Goal: Task Accomplishment & Management: Use online tool/utility

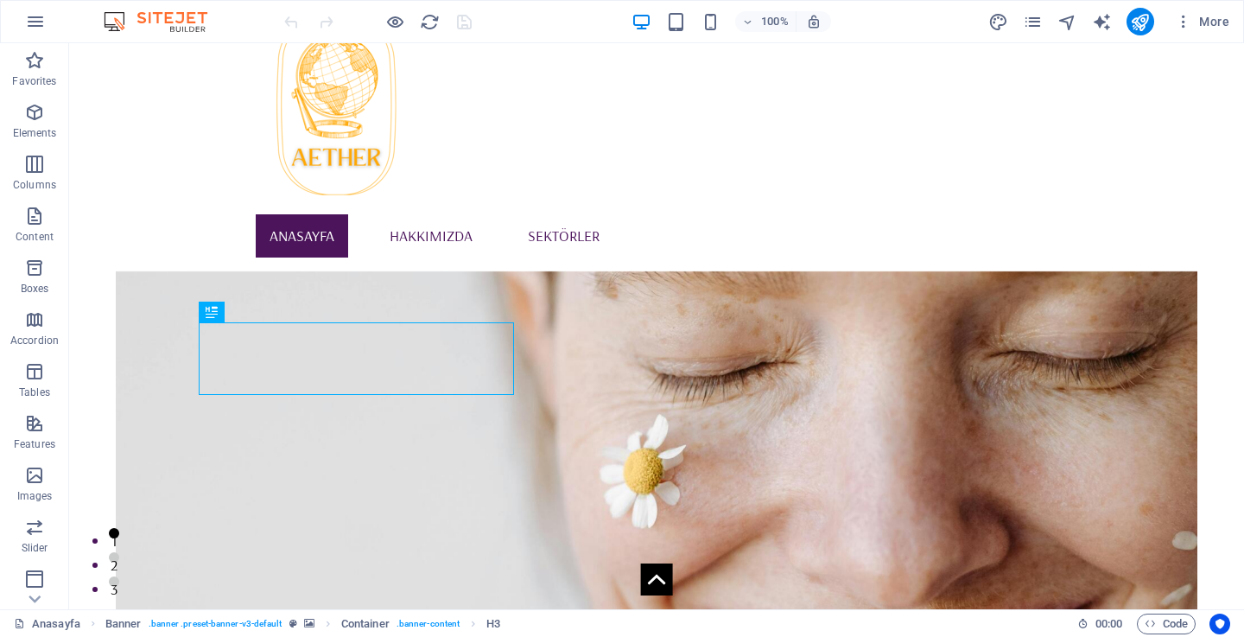
scroll to position [55, 0]
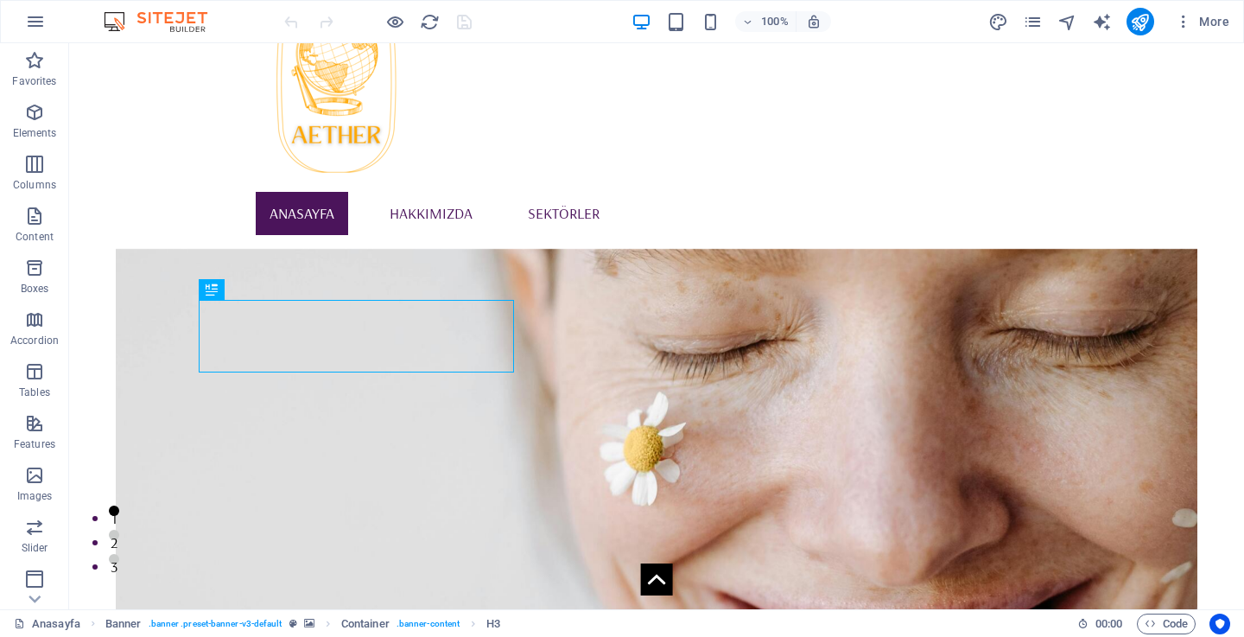
click at [787, 397] on figure at bounding box center [656, 504] width 1081 height 510
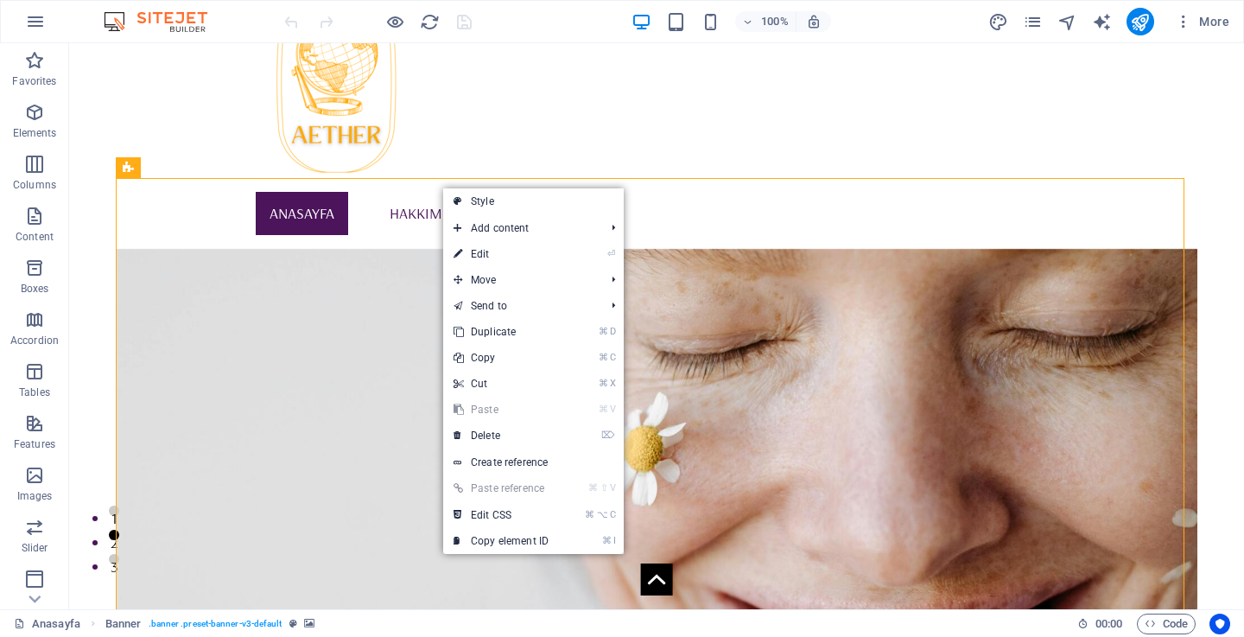
click at [395, 249] on figure at bounding box center [656, 504] width 1081 height 510
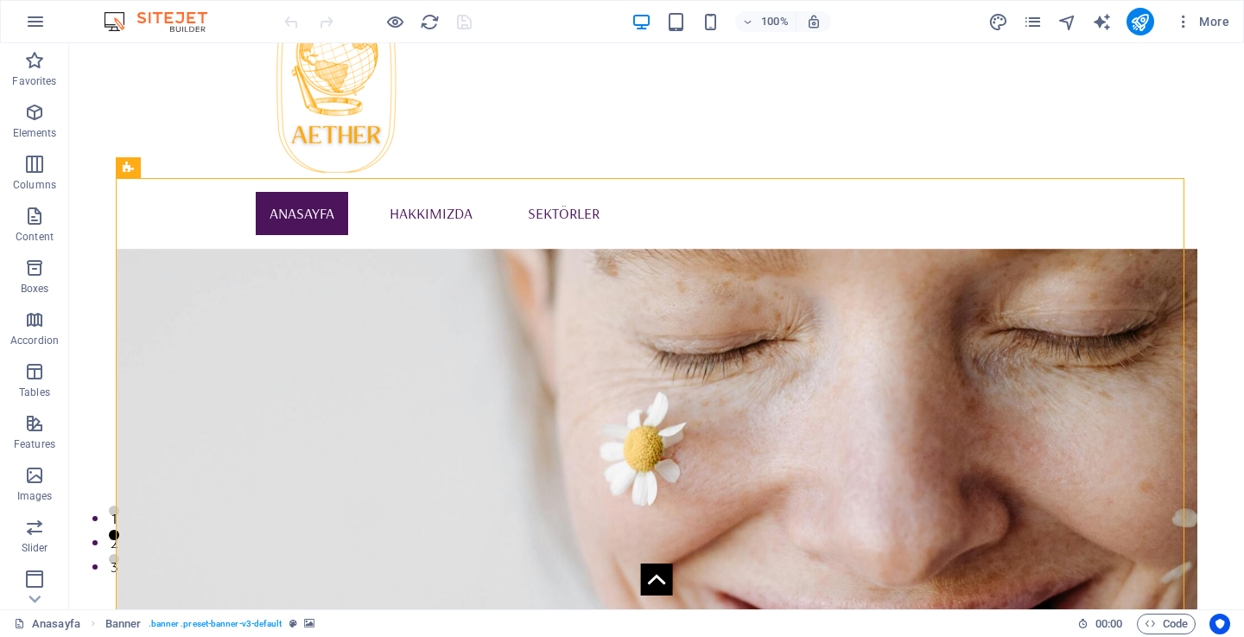
click at [395, 249] on figure at bounding box center [656, 504] width 1081 height 510
select select "vh"
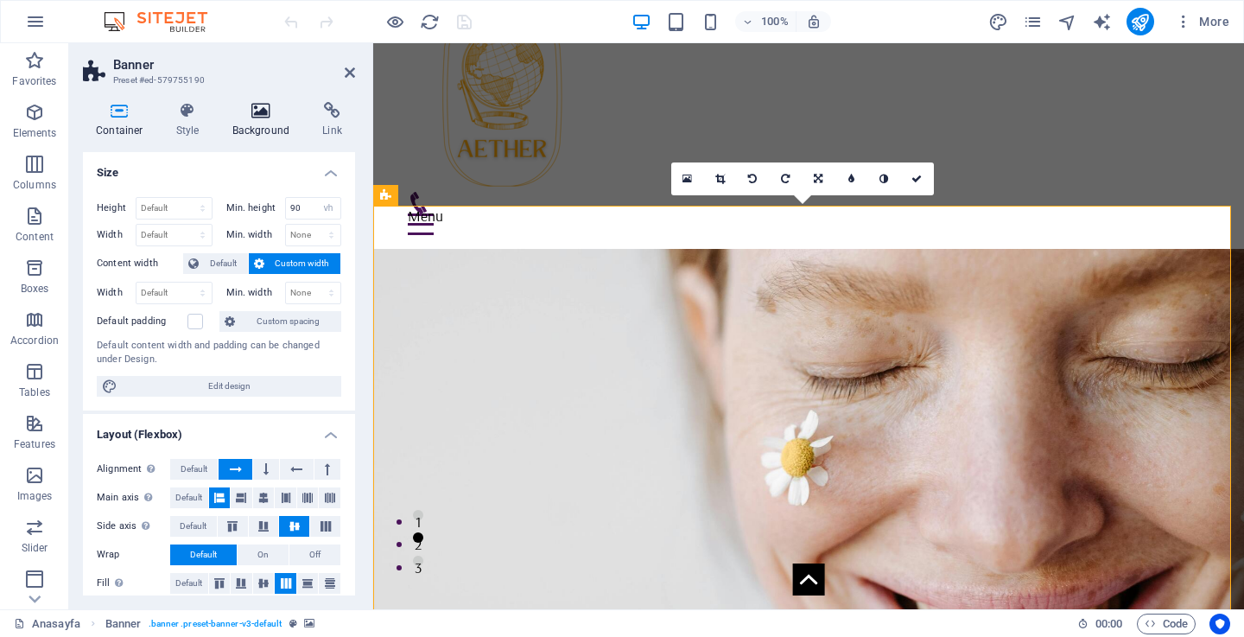
click at [254, 120] on h4 "Background" at bounding box center [264, 120] width 91 height 36
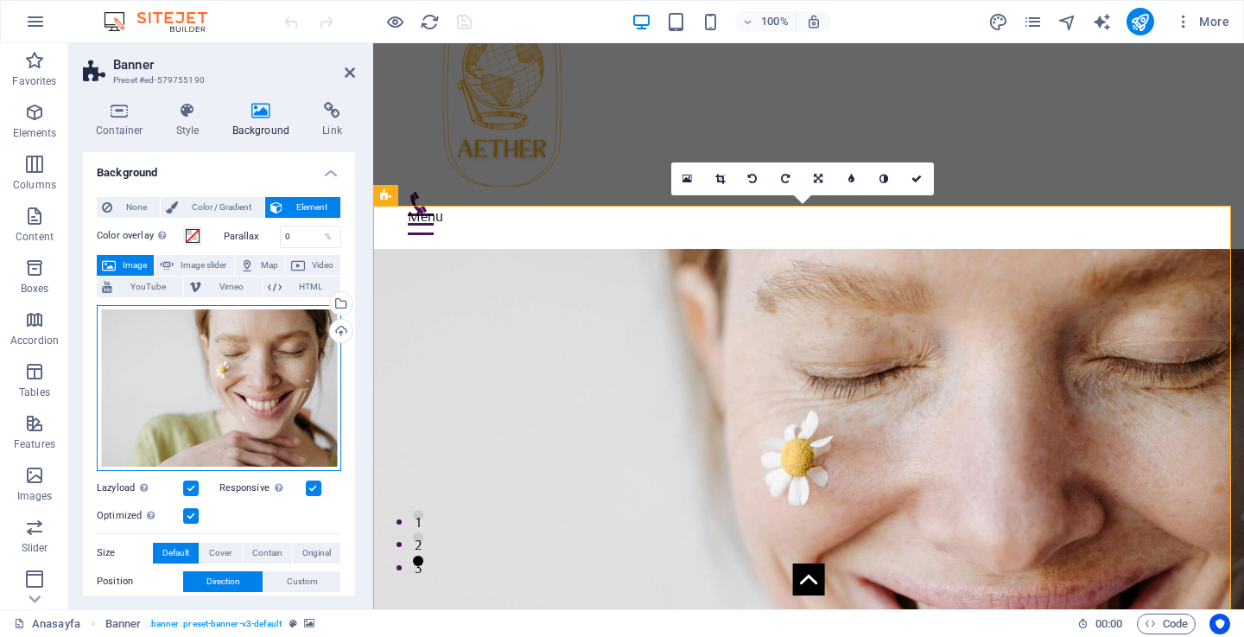
click at [266, 376] on div "Drag files here, click to choose files or select files from Files or our free s…" at bounding box center [219, 388] width 244 height 166
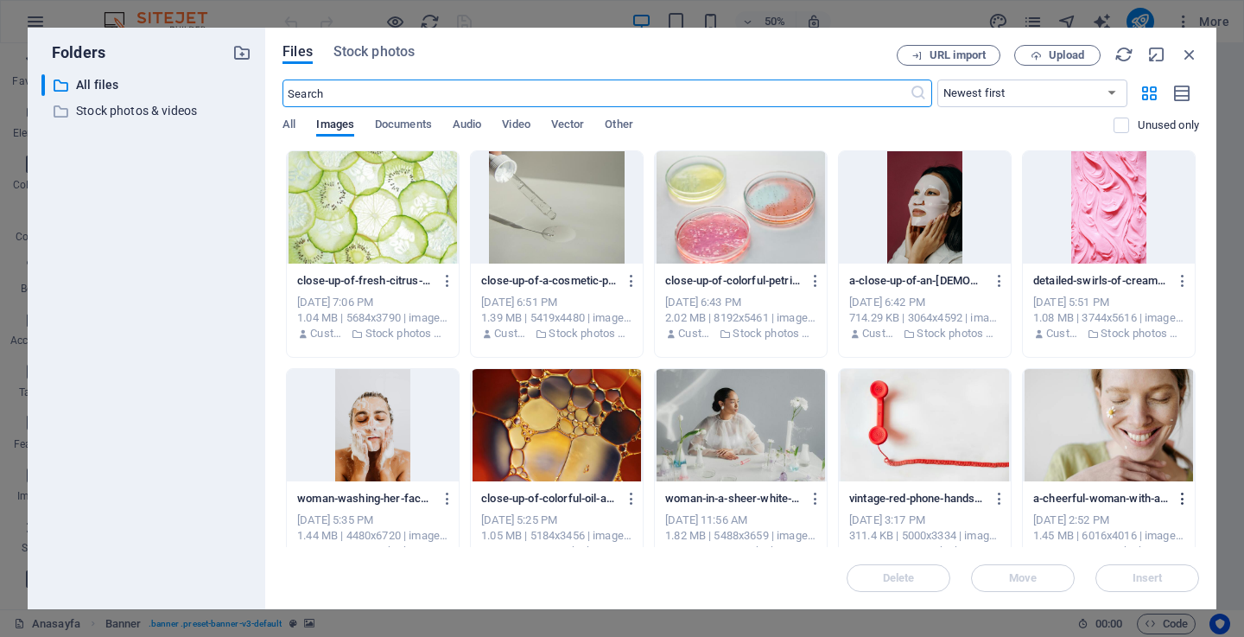
click at [1175, 499] on icon "button" at bounding box center [1183, 499] width 16 height 16
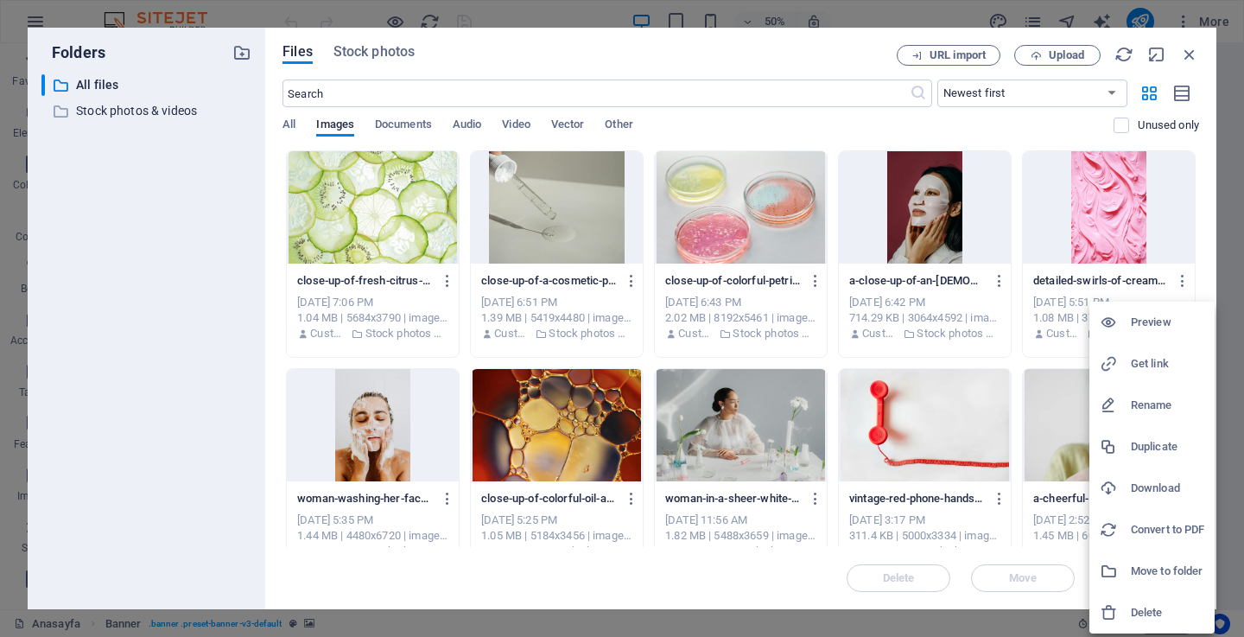
click at [1148, 469] on li "Download" at bounding box center [1151, 487] width 125 height 41
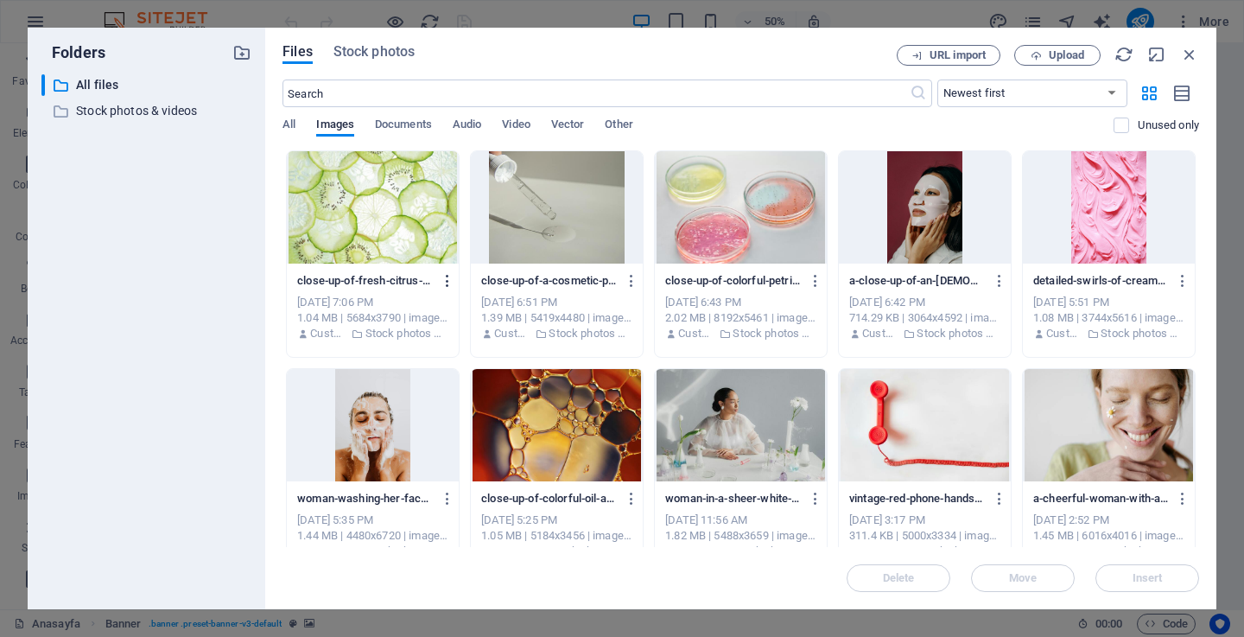
click at [442, 283] on icon "button" at bounding box center [448, 281] width 16 height 16
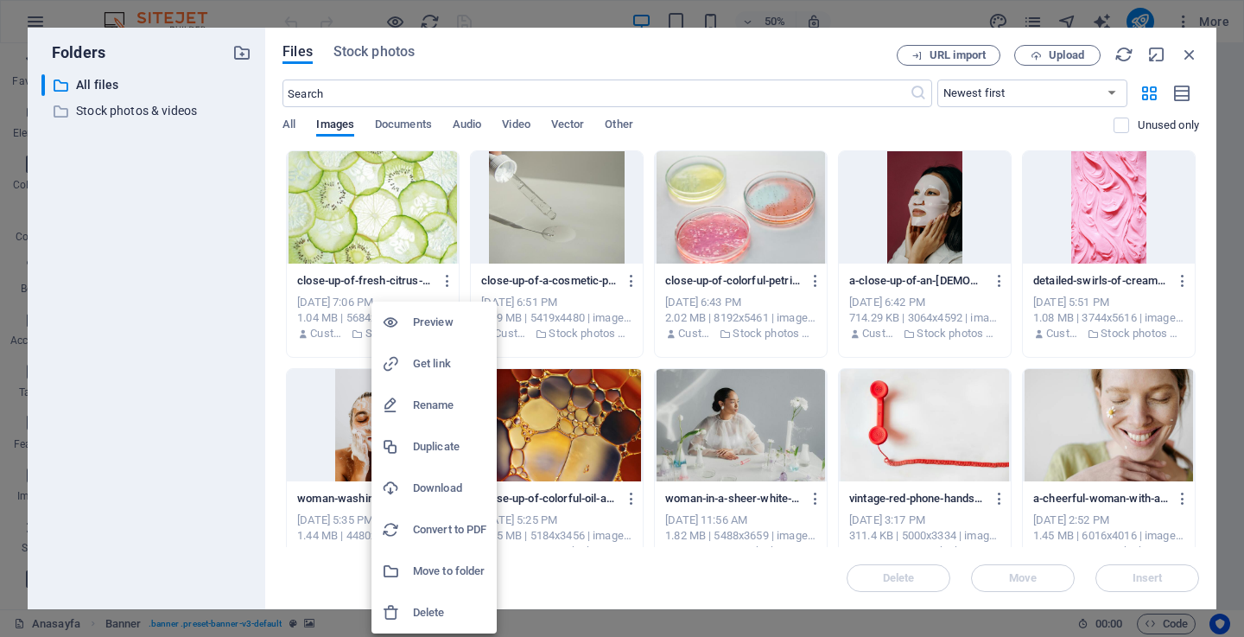
click at [436, 486] on h6 "Download" at bounding box center [449, 488] width 73 height 21
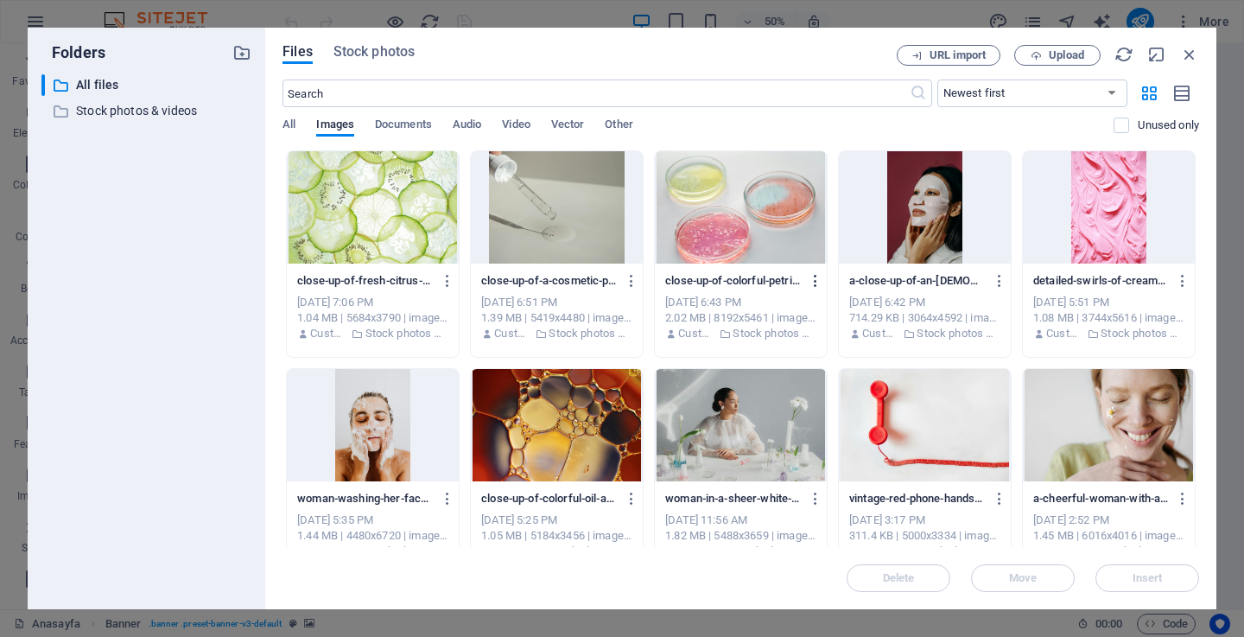
click at [808, 284] on icon "button" at bounding box center [816, 281] width 16 height 16
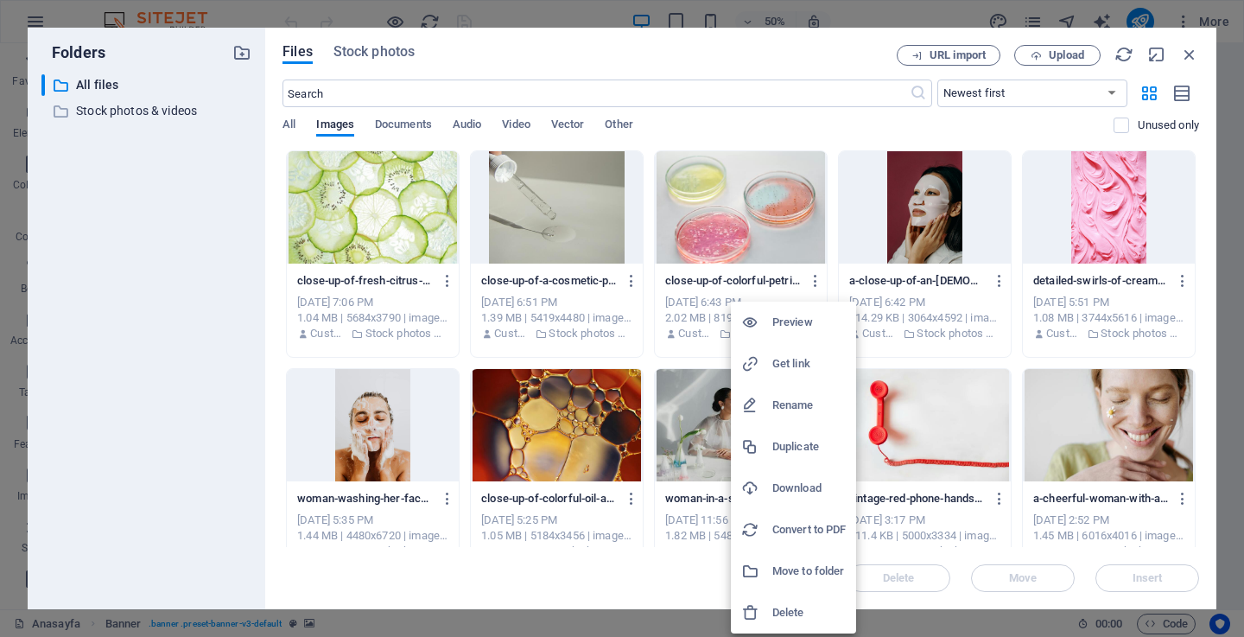
click at [788, 491] on h6 "Download" at bounding box center [808, 488] width 73 height 21
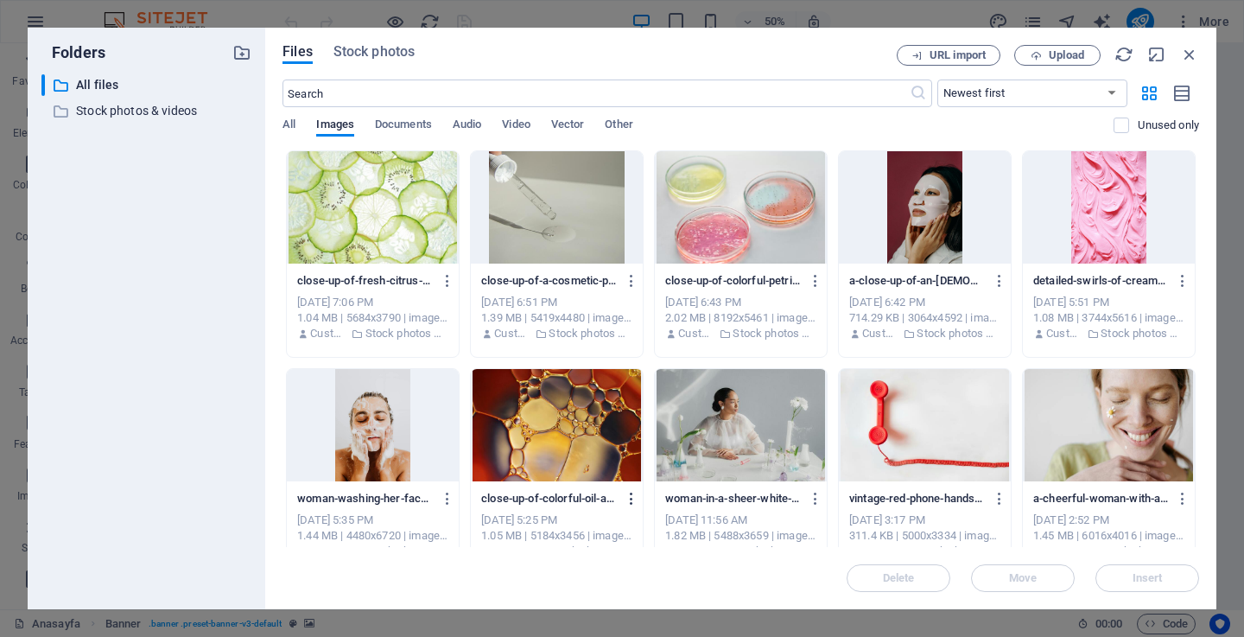
click at [624, 502] on icon "button" at bounding box center [632, 499] width 16 height 16
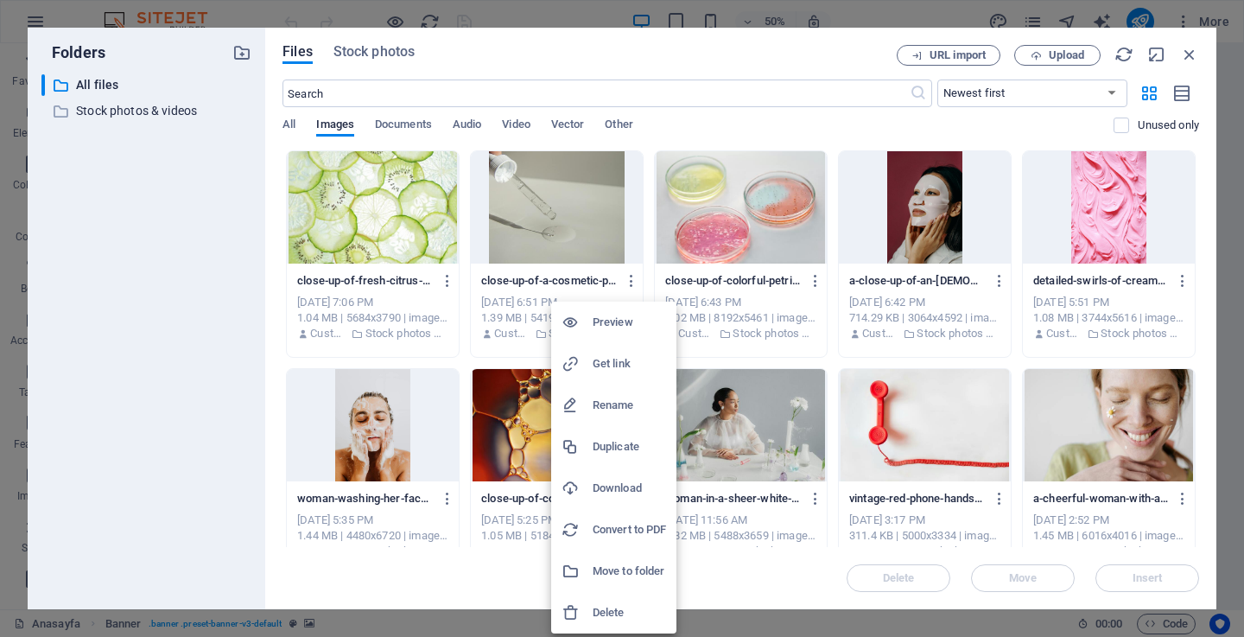
click at [615, 481] on h6 "Download" at bounding box center [629, 488] width 73 height 21
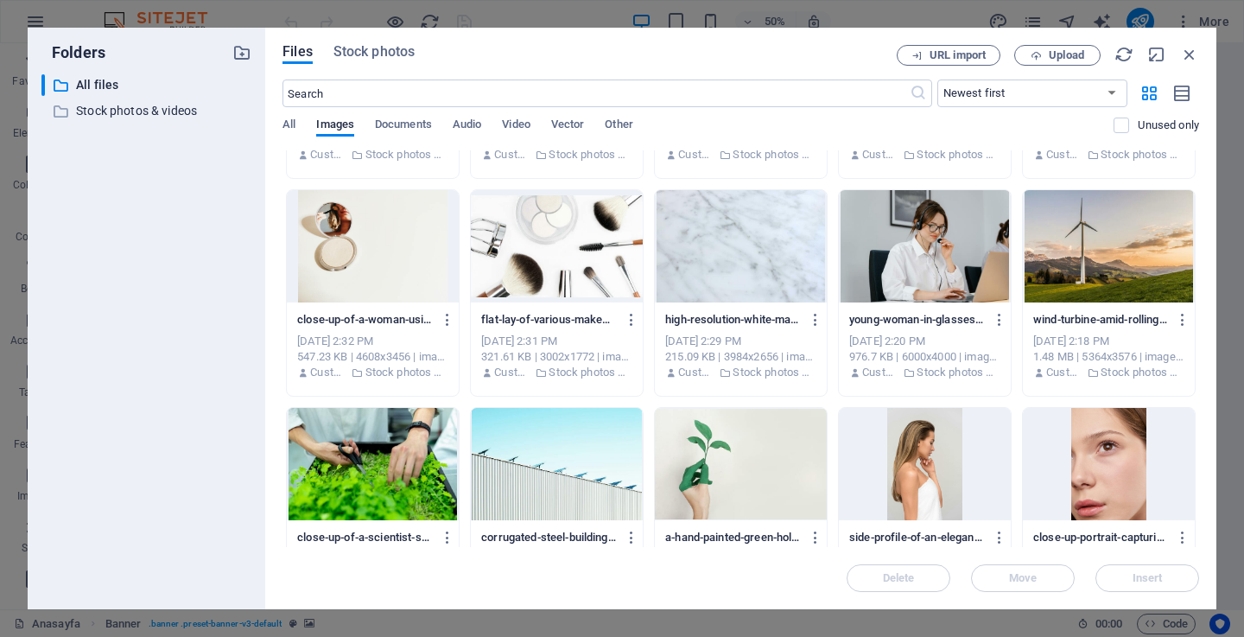
scroll to position [626, 0]
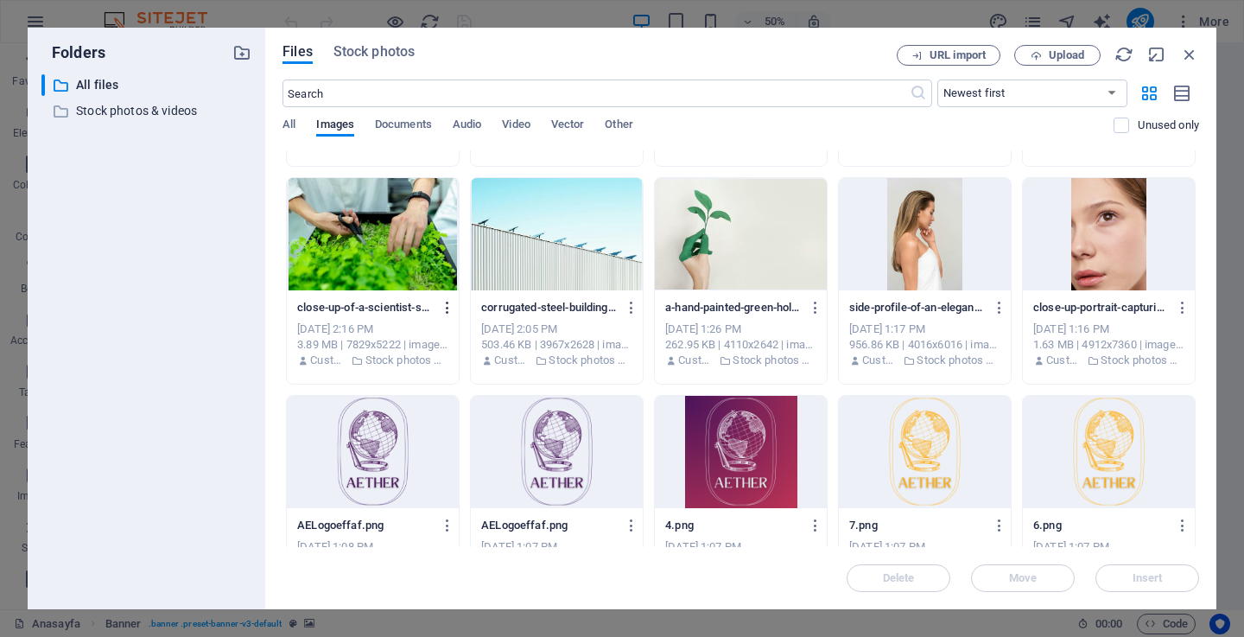
click at [442, 307] on icon "button" at bounding box center [448, 308] width 16 height 16
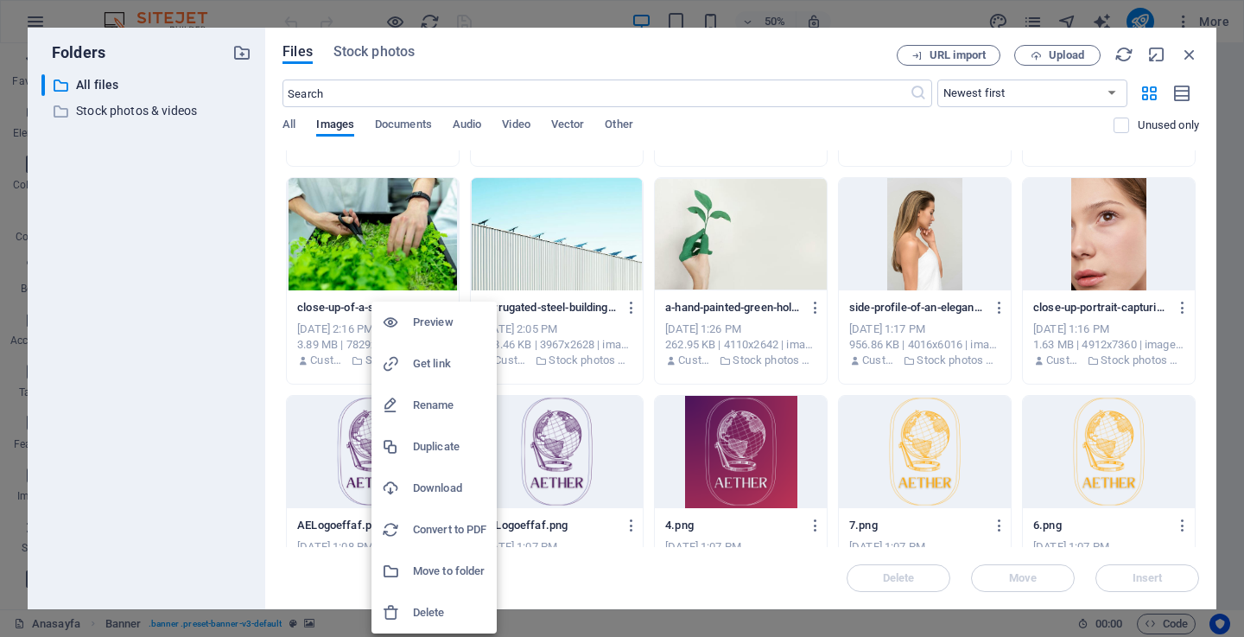
click at [420, 490] on h6 "Download" at bounding box center [449, 488] width 73 height 21
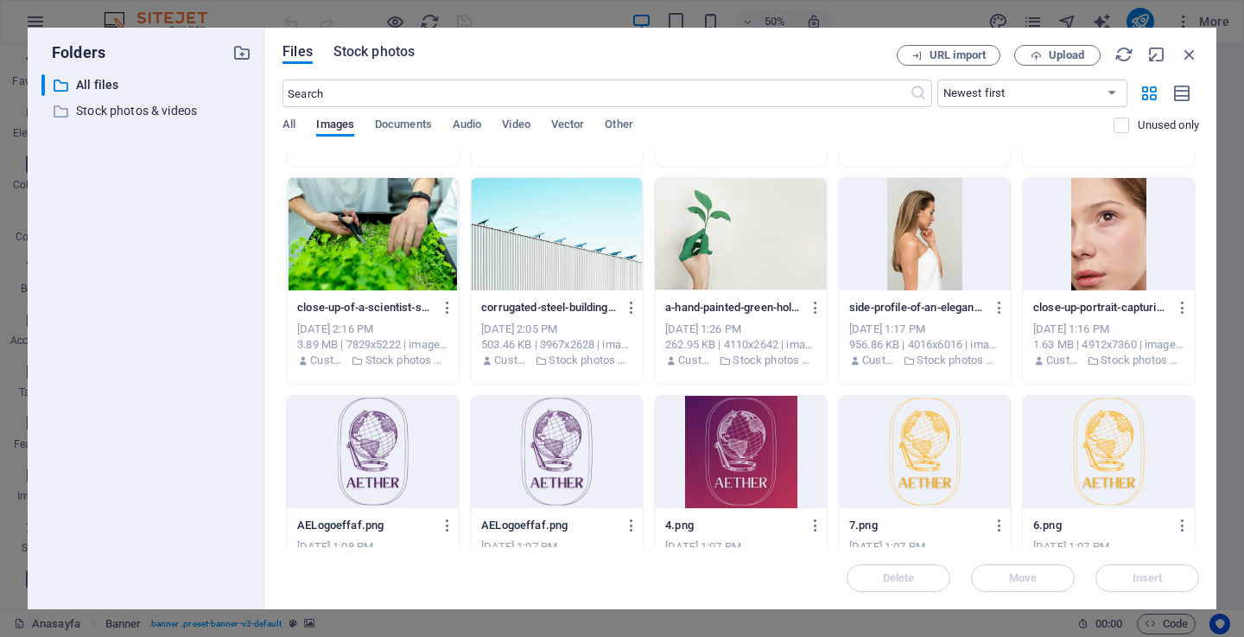
click at [402, 56] on span "Stock photos" at bounding box center [373, 51] width 81 height 21
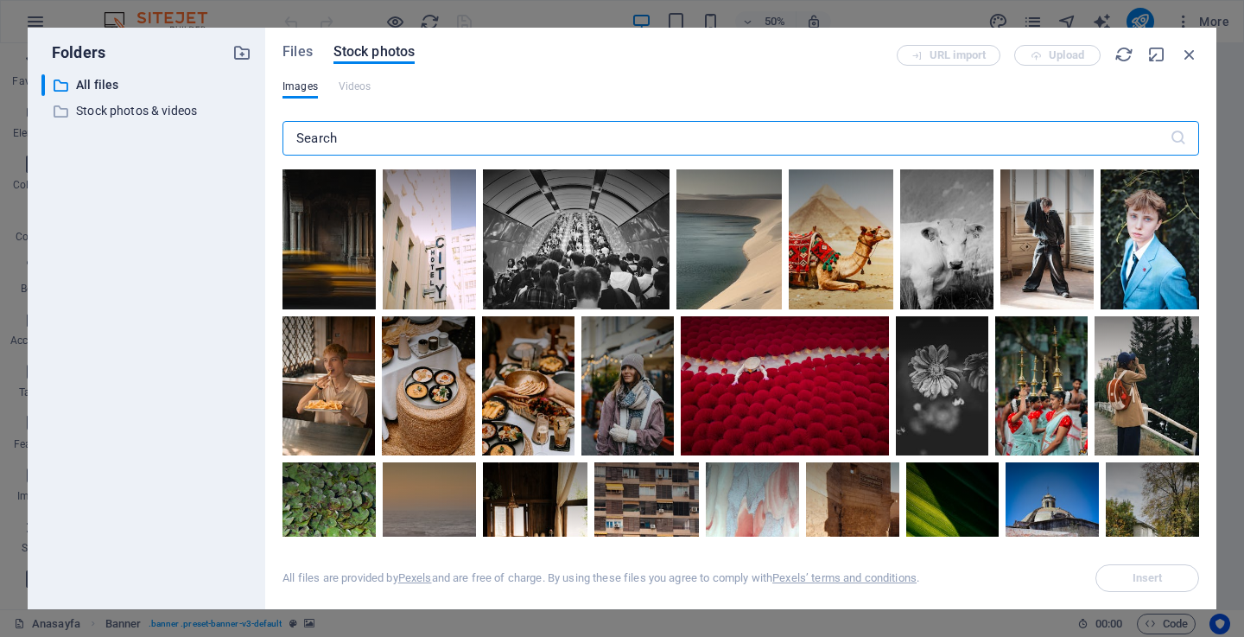
click at [590, 136] on input "text" at bounding box center [725, 138] width 887 height 35
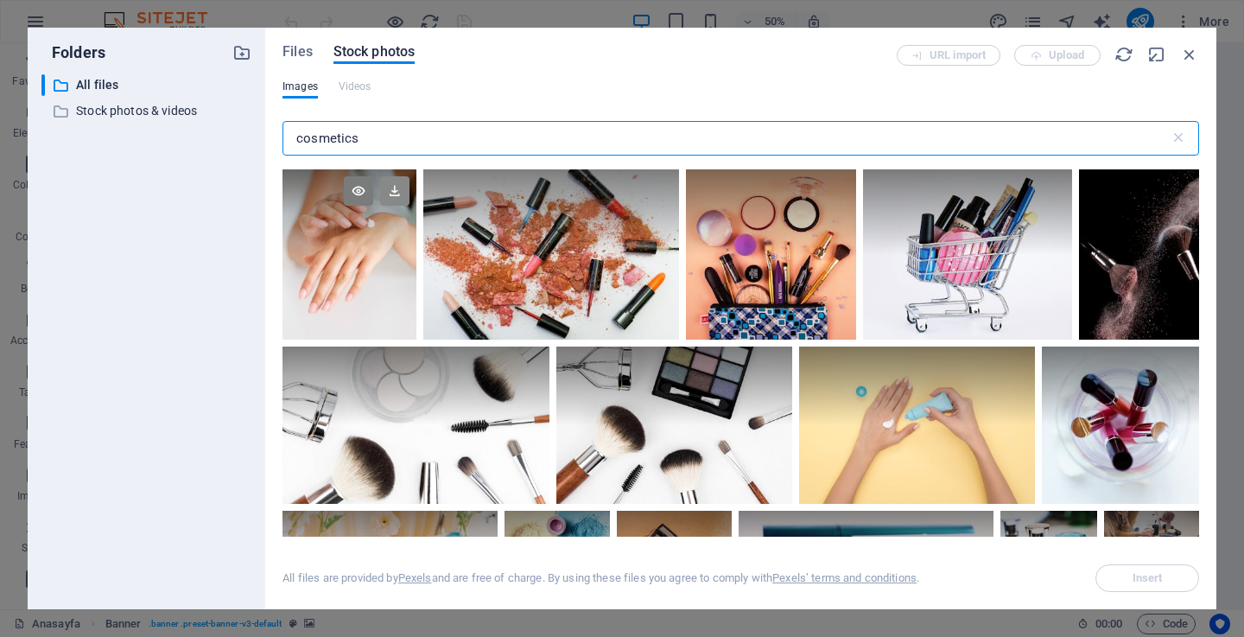
type input "cosmetics"
click at [396, 196] on icon at bounding box center [394, 190] width 29 height 29
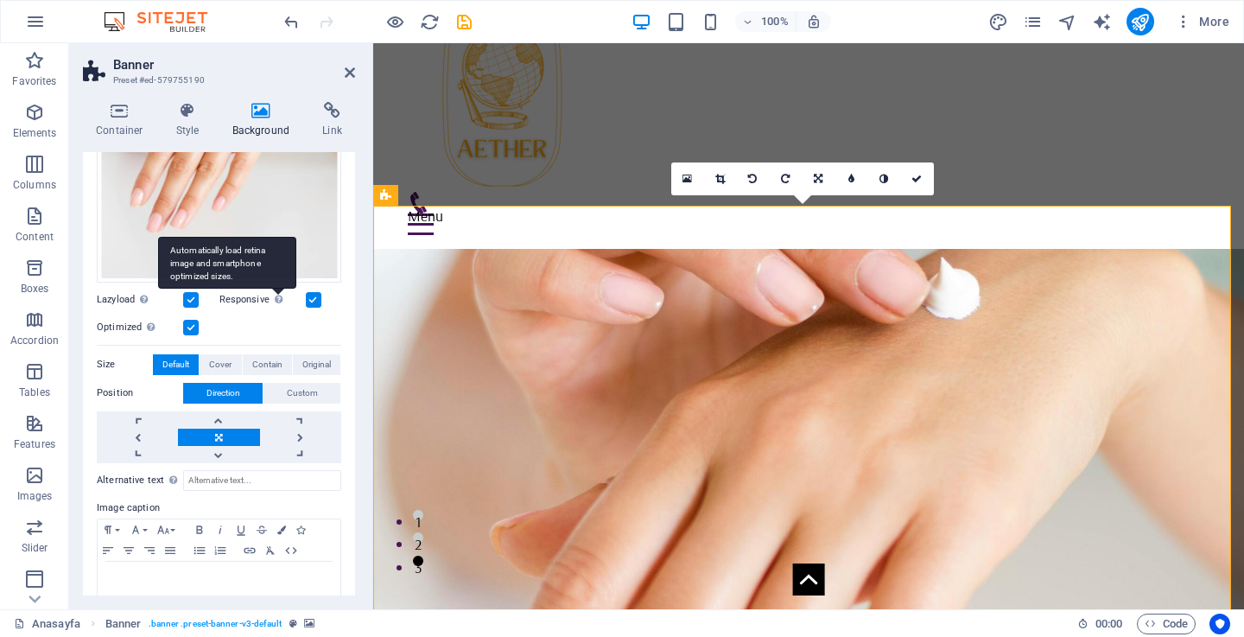
scroll to position [12, 0]
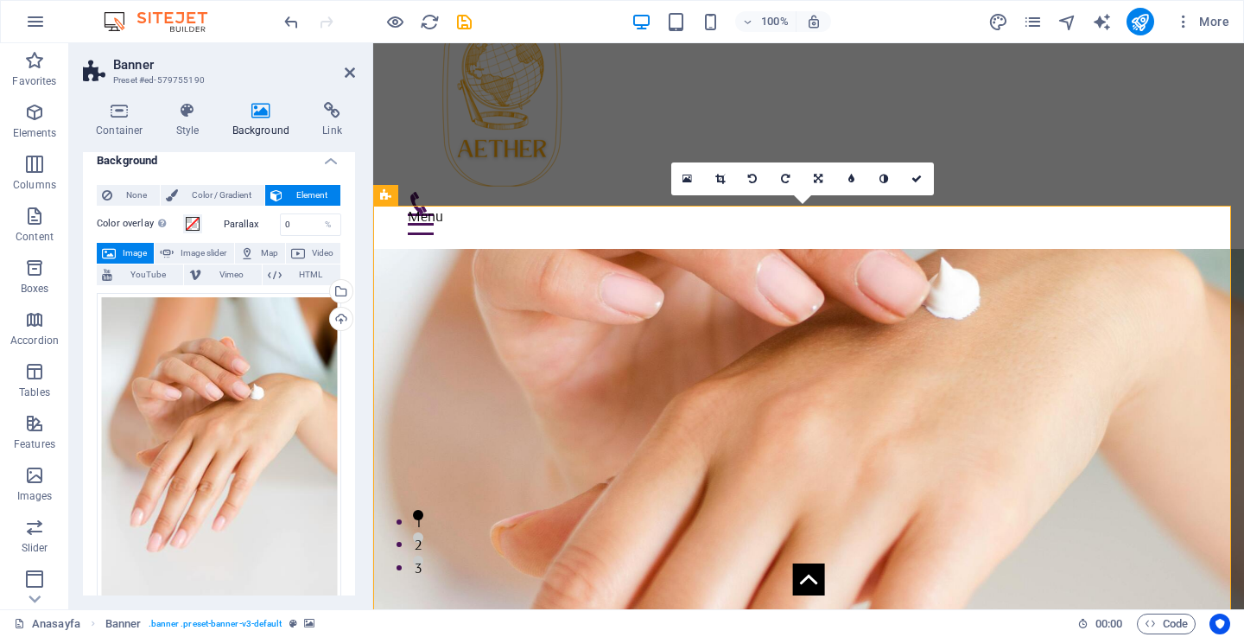
click at [111, 248] on icon at bounding box center [109, 253] width 14 height 21
click at [202, 340] on div "Drag files here, click to choose files or select files from Files or our free s…" at bounding box center [219, 447] width 244 height 309
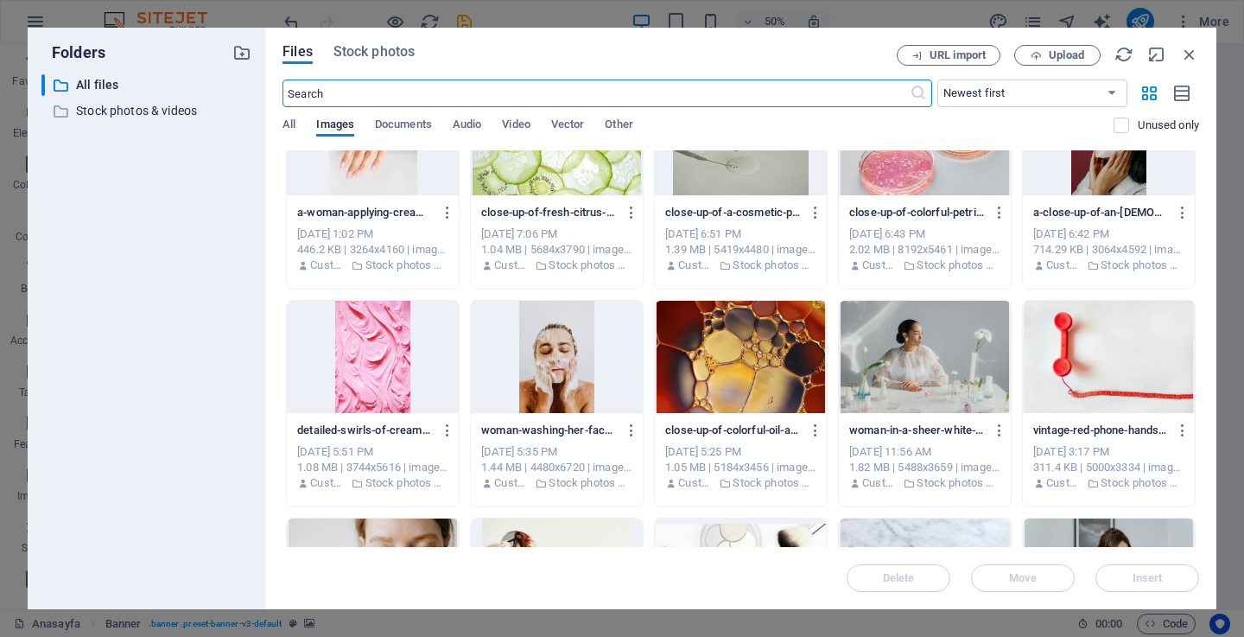
scroll to position [0, 0]
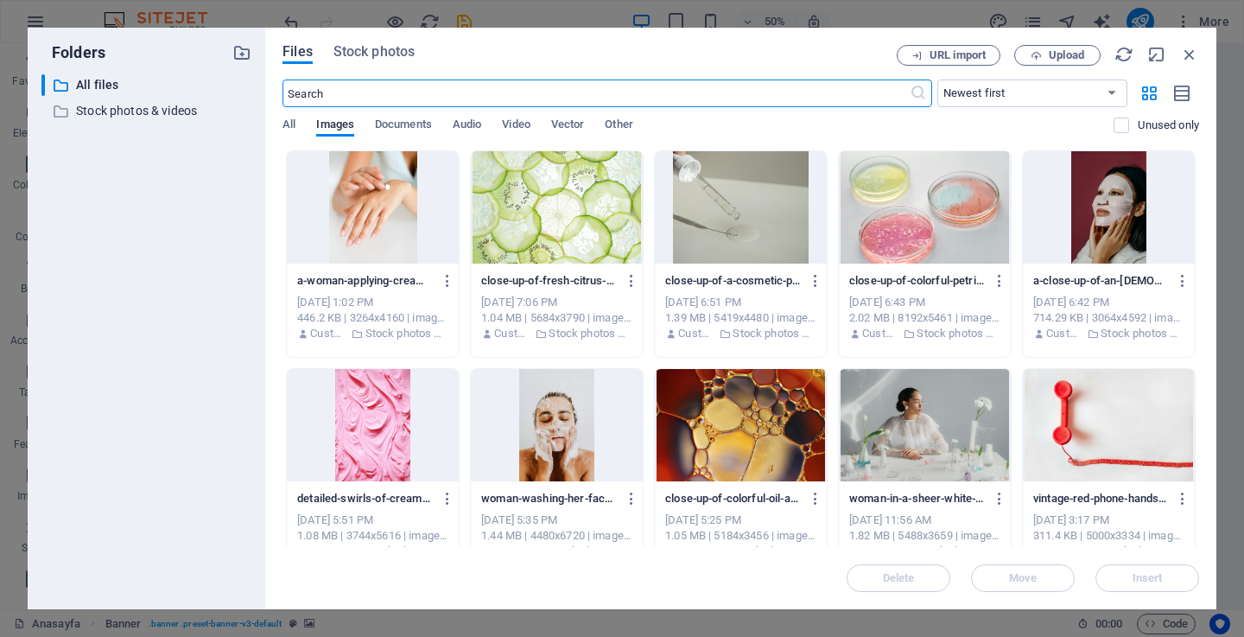
click at [309, 60] on span "Files" at bounding box center [297, 51] width 30 height 21
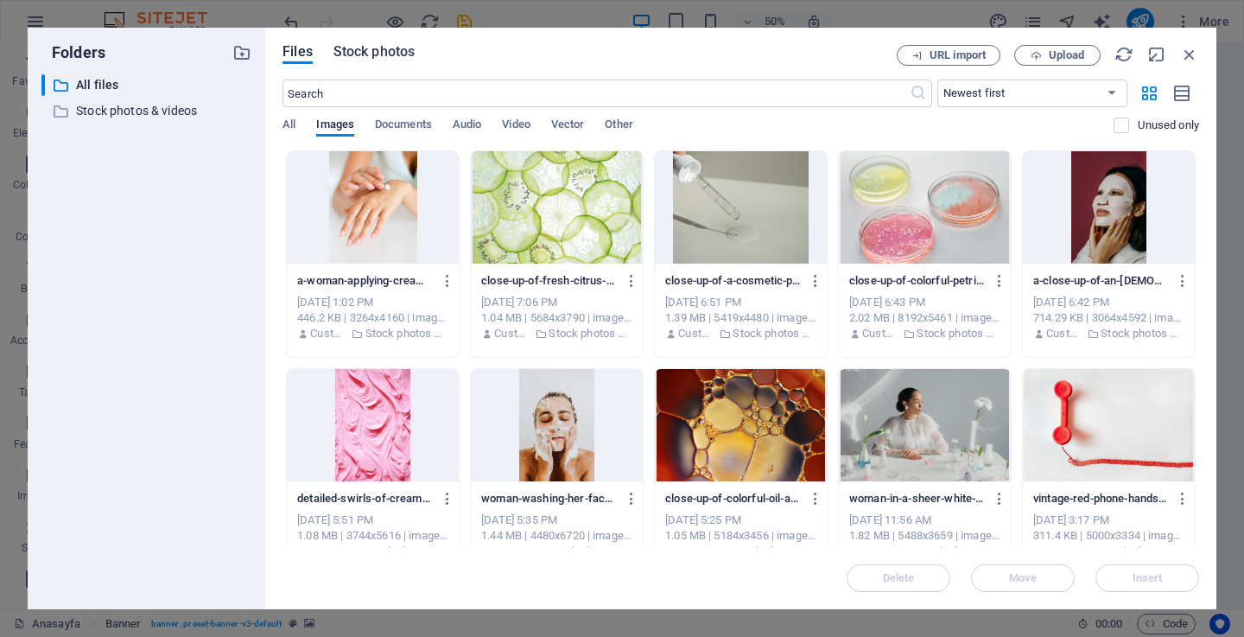
click at [372, 52] on span "Stock photos" at bounding box center [373, 51] width 81 height 21
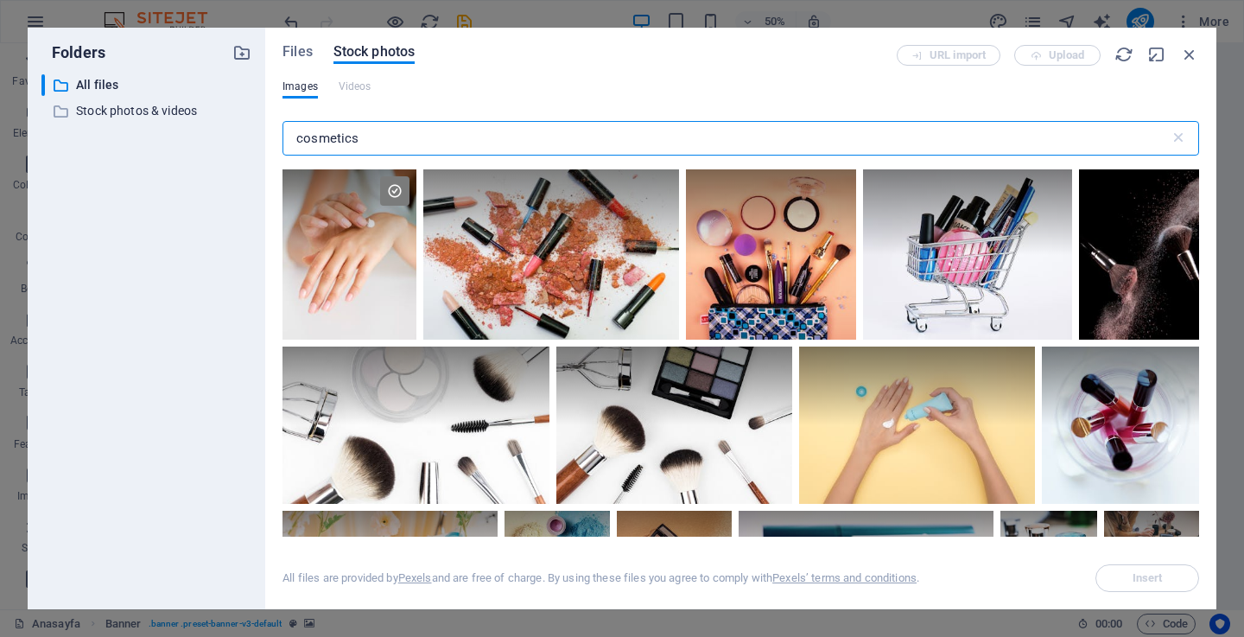
click at [280, 48] on div "Files Stock photos URL import Upload Images Videos cosmetics ​ All files are pr…" at bounding box center [740, 318] width 951 height 581
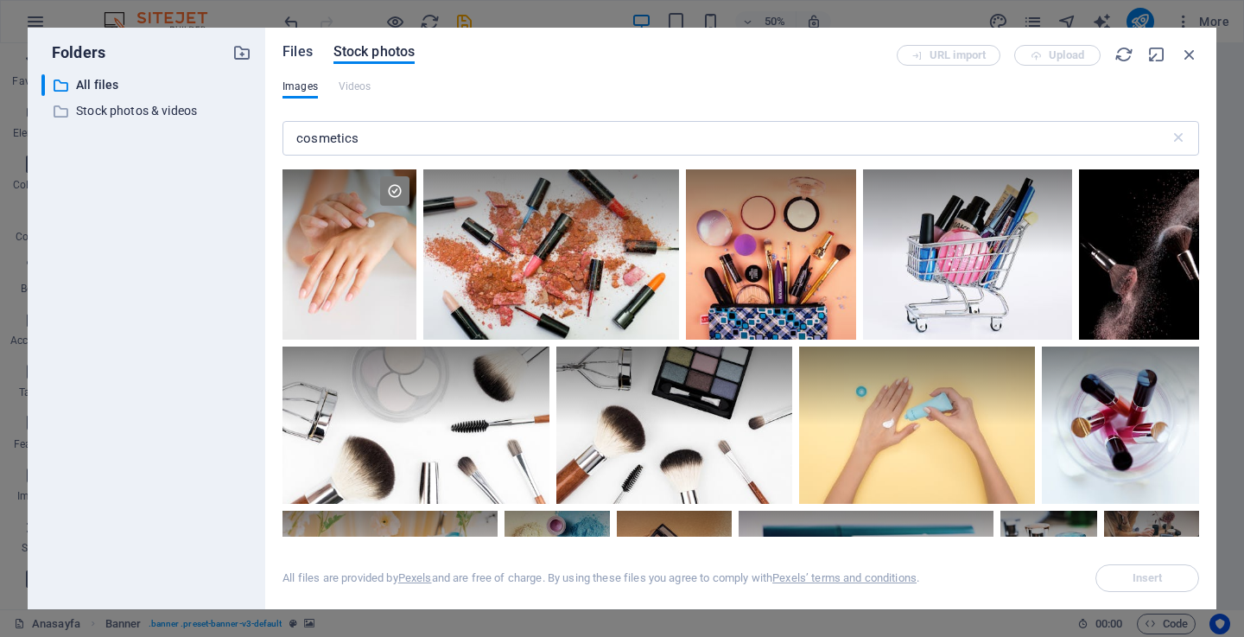
click at [289, 52] on span "Files" at bounding box center [297, 51] width 30 height 21
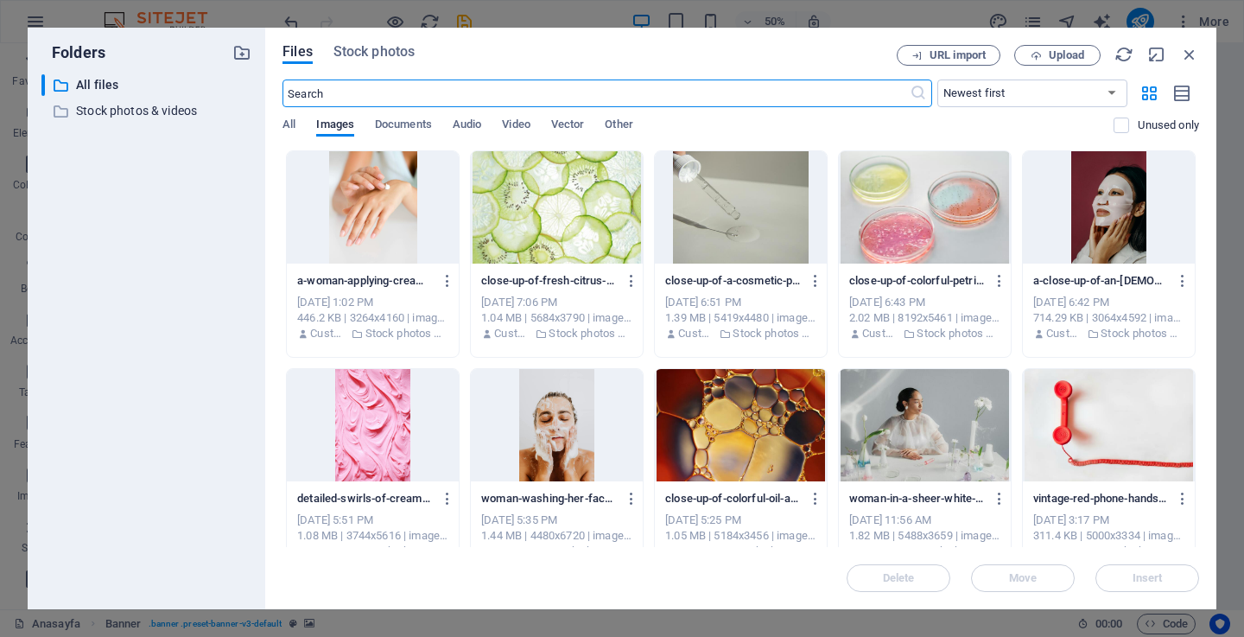
click at [1061, 67] on div "Files Stock photos URL import Upload ​ Newest first Oldest first Name (A-Z) Nam…" at bounding box center [740, 318] width 916 height 547
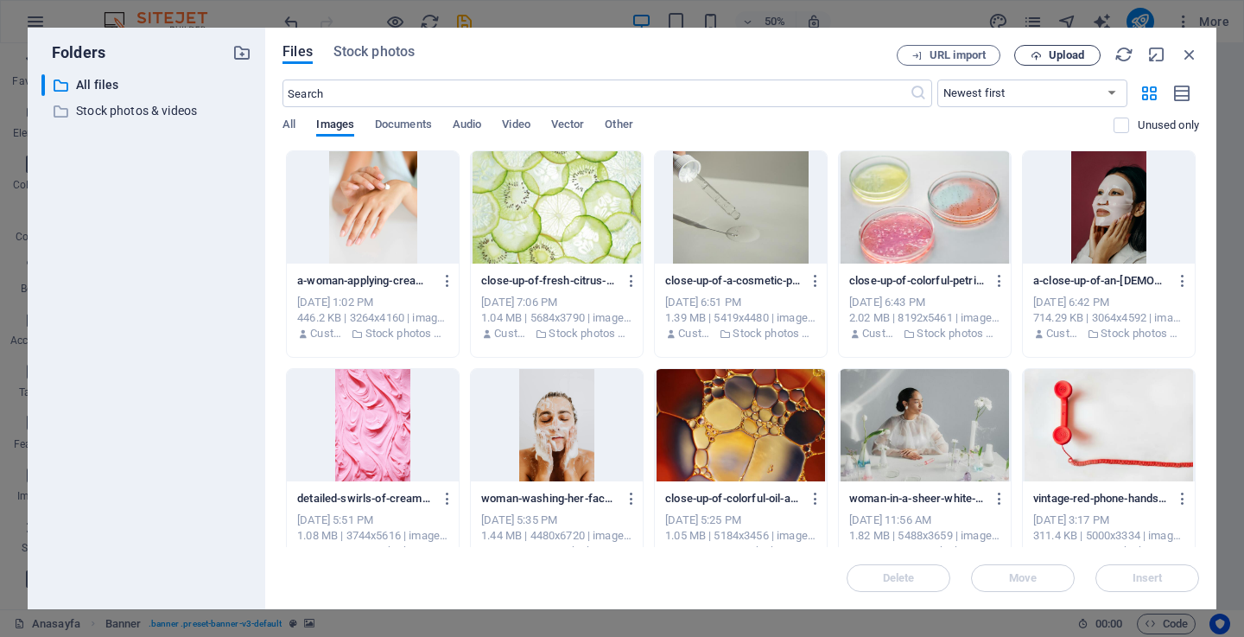
click at [1062, 62] on button "Upload" at bounding box center [1057, 55] width 86 height 21
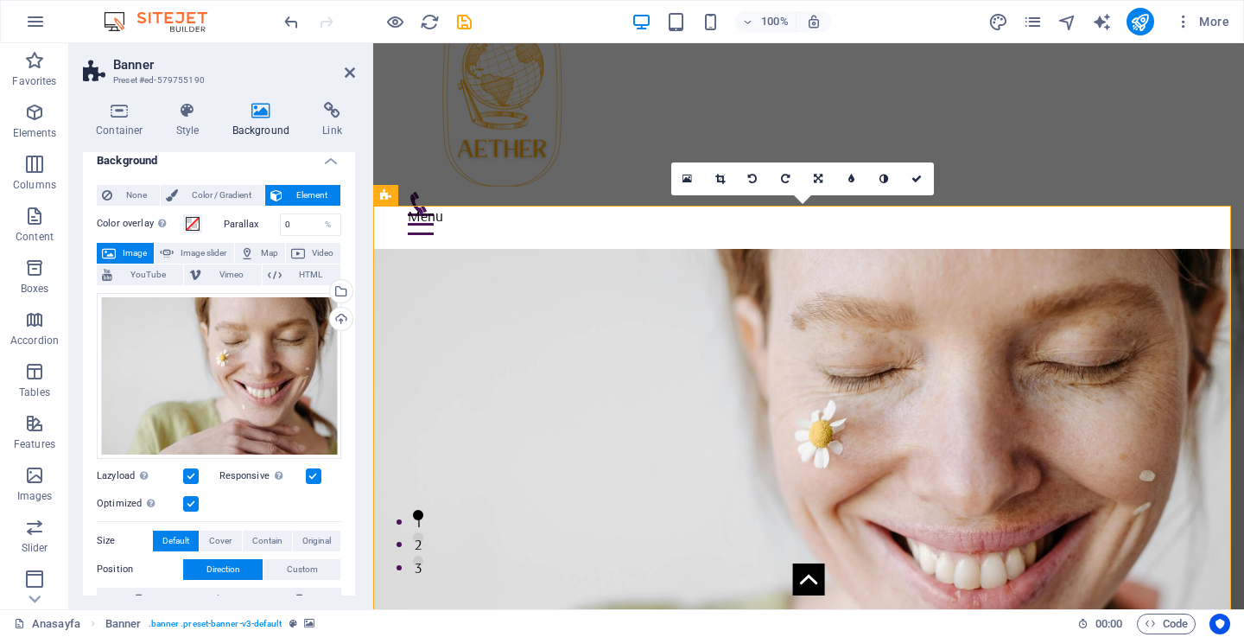
click at [1170, 155] on div "Menu Anasayfa Hakkımızda sektörler Kozmetik Aktifler & Bitkisel Yağlar Emülgatö…" at bounding box center [808, 118] width 871 height 261
